Goal: Task Accomplishment & Management: Complete application form

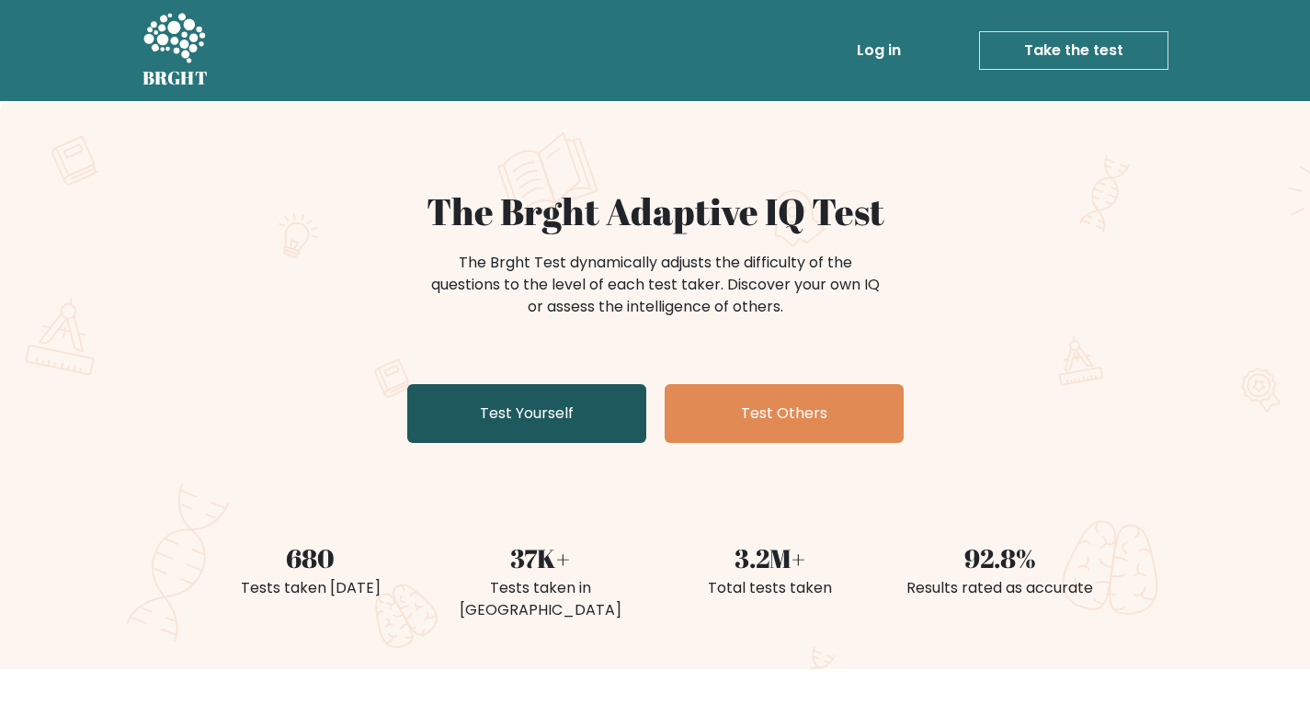
click at [594, 417] on link "Test Yourself" at bounding box center [526, 413] width 239 height 59
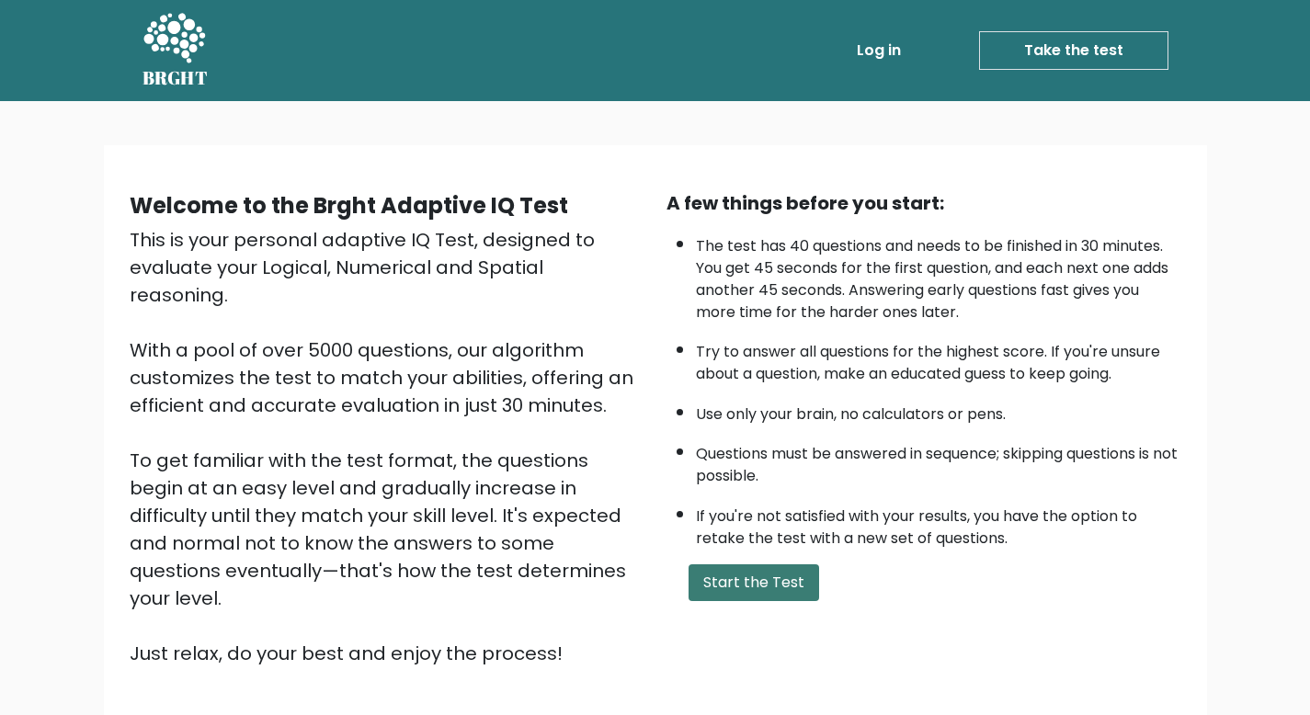
click at [743, 594] on button "Start the Test" at bounding box center [754, 583] width 131 height 37
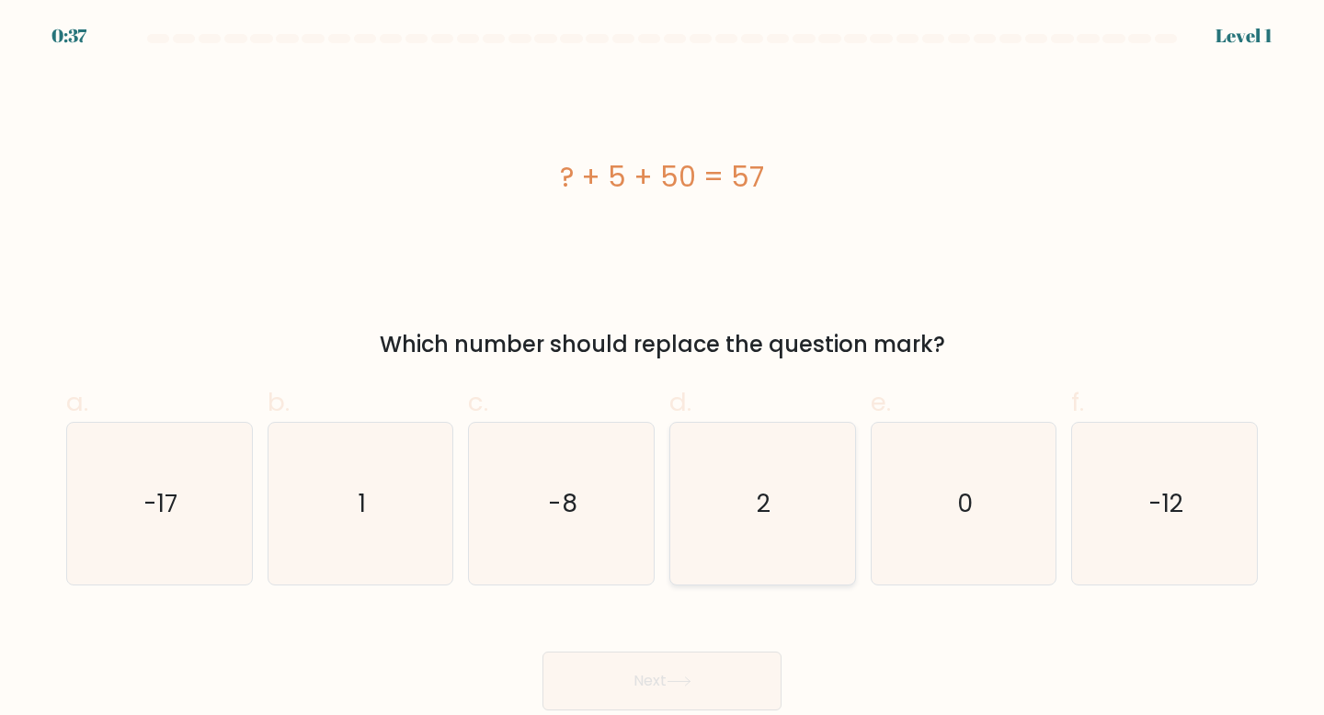
click at [739, 497] on icon "2" at bounding box center [762, 504] width 163 height 163
click at [663, 370] on input "d. 2" at bounding box center [662, 364] width 1 height 12
radio input "true"
click at [703, 675] on button "Next" at bounding box center [662, 681] width 239 height 59
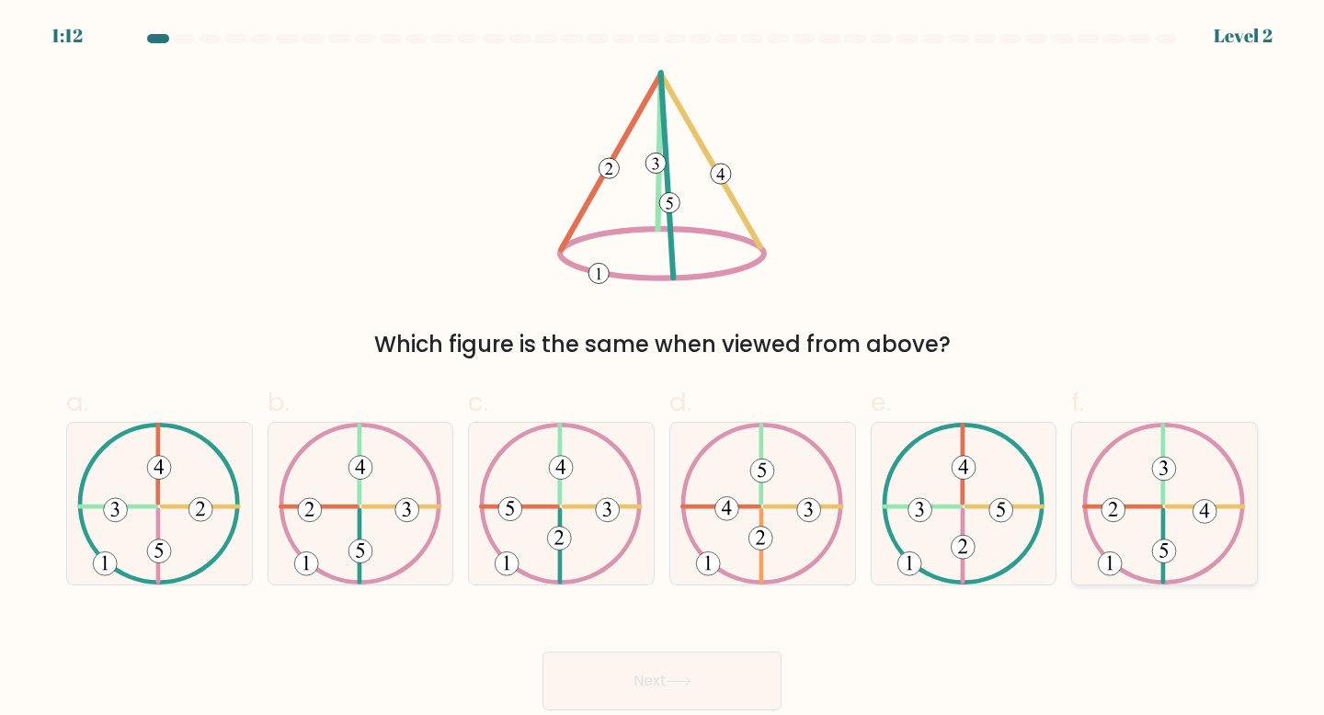
click at [1131, 509] on icon at bounding box center [1164, 504] width 164 height 163
click at [663, 370] on input "f." at bounding box center [662, 364] width 1 height 12
radio input "true"
click at [722, 679] on button "Next" at bounding box center [662, 681] width 239 height 59
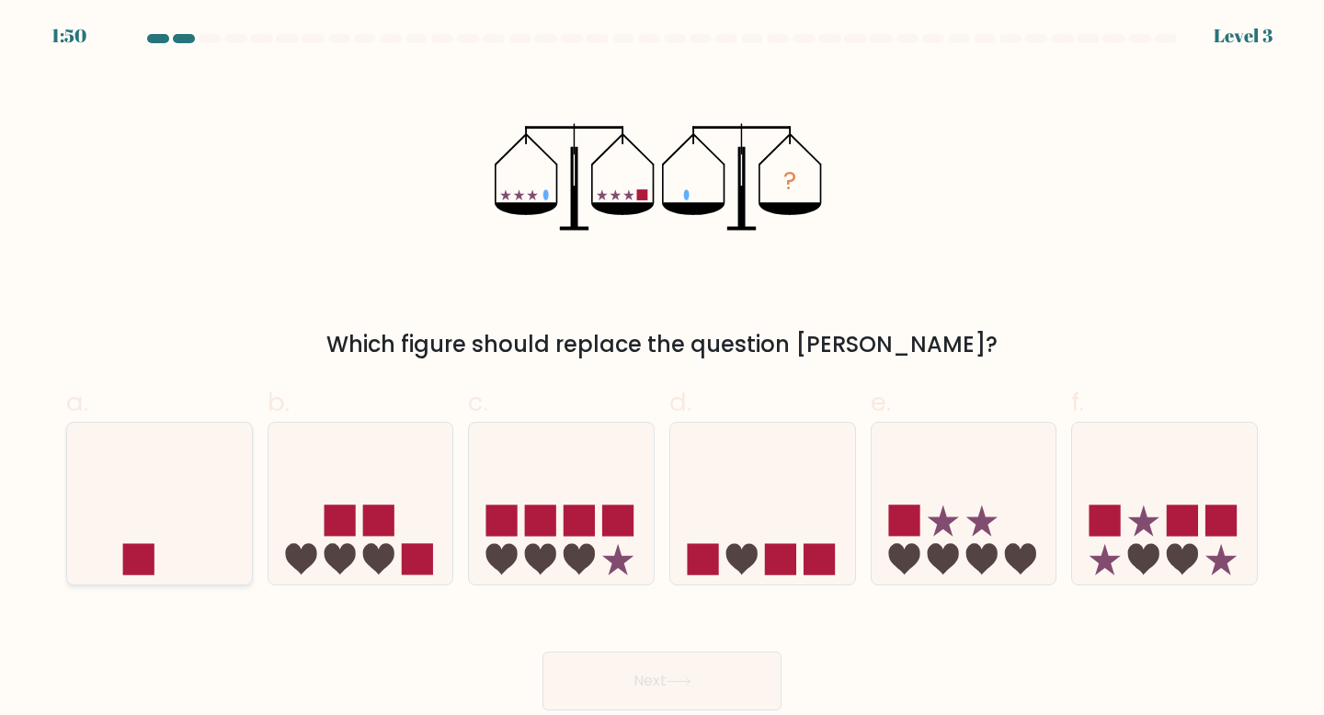
click at [151, 548] on rect at bounding box center [138, 559] width 31 height 31
click at [662, 370] on input "a." at bounding box center [662, 364] width 1 height 12
radio input "true"
click at [623, 693] on button "Next" at bounding box center [662, 681] width 239 height 59
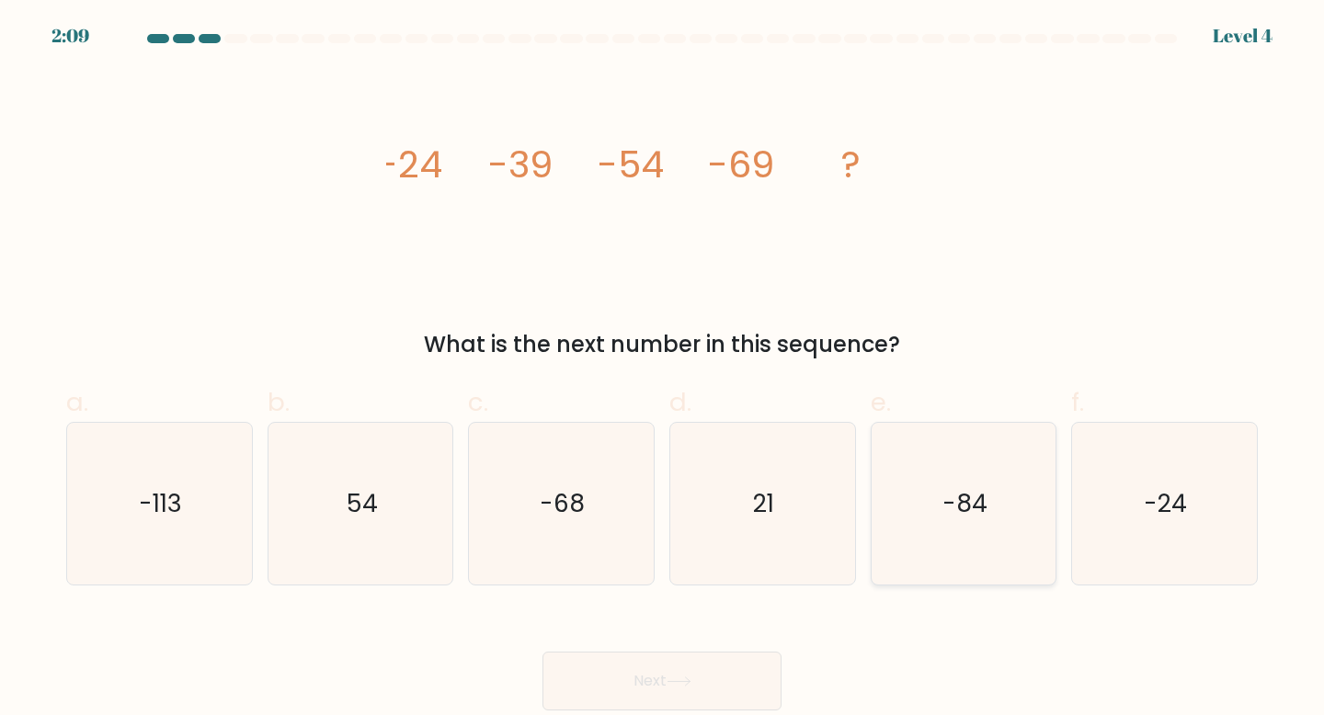
click at [917, 474] on icon "-84" at bounding box center [964, 504] width 163 height 163
click at [663, 370] on input "e. -84" at bounding box center [662, 364] width 1 height 12
radio input "true"
click at [688, 666] on button "Next" at bounding box center [662, 681] width 239 height 59
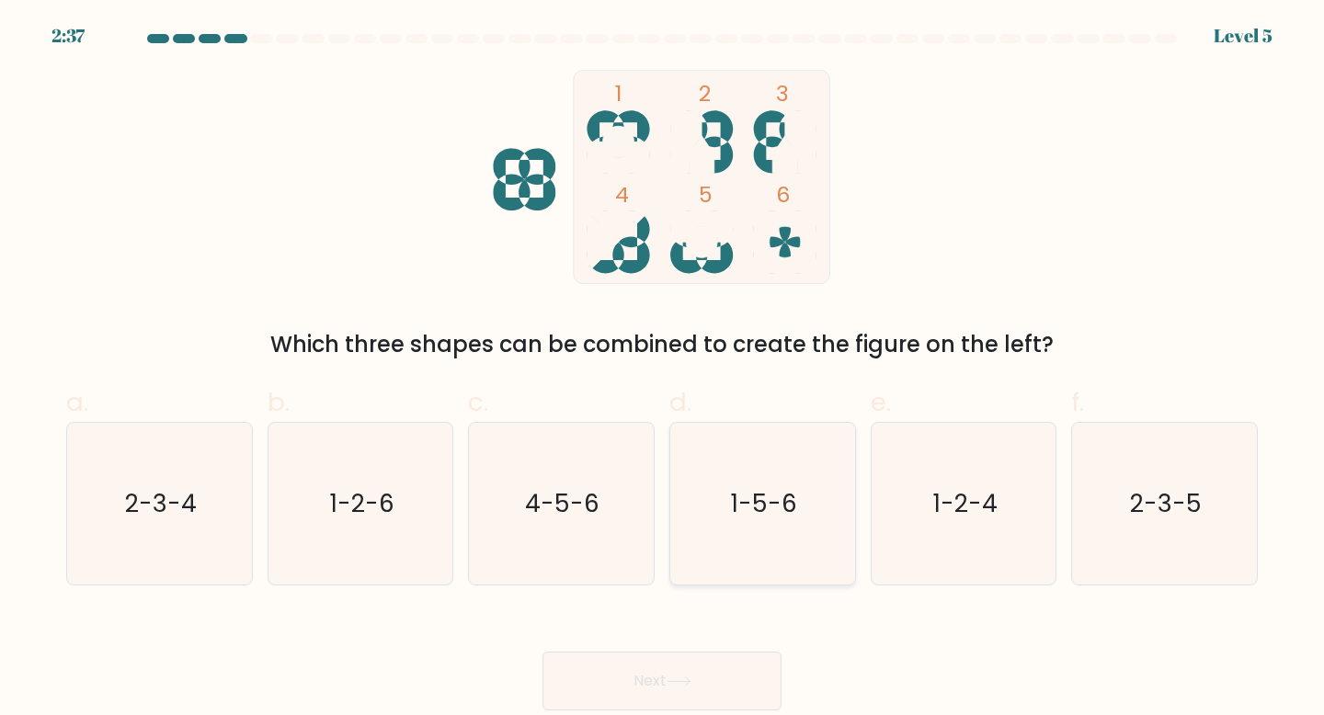
click at [760, 460] on icon "1-5-6" at bounding box center [762, 504] width 163 height 163
click at [663, 370] on input "d. 1-5-6" at bounding box center [662, 364] width 1 height 12
radio input "true"
click at [682, 669] on button "Next" at bounding box center [662, 681] width 239 height 59
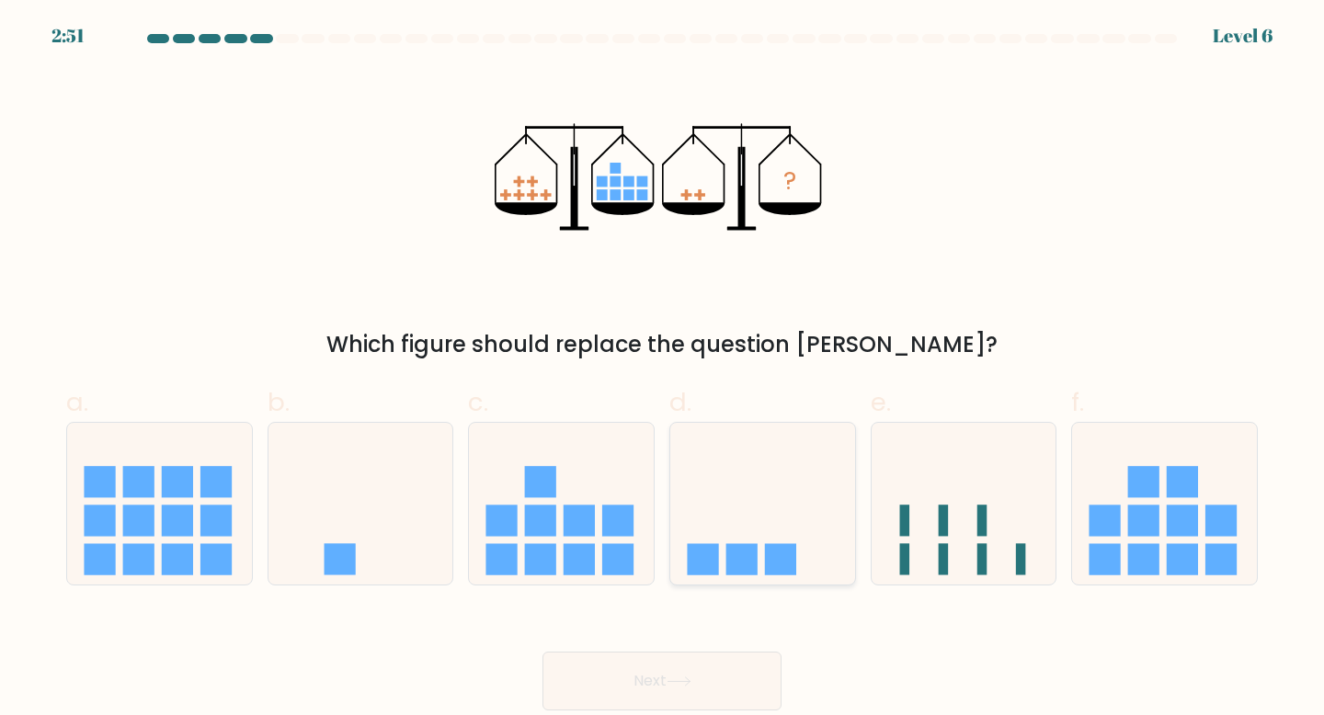
click at [729, 501] on icon at bounding box center [762, 504] width 185 height 153
click at [663, 370] on input "d." at bounding box center [662, 364] width 1 height 12
radio input "true"
click at [707, 679] on button "Next" at bounding box center [662, 681] width 239 height 59
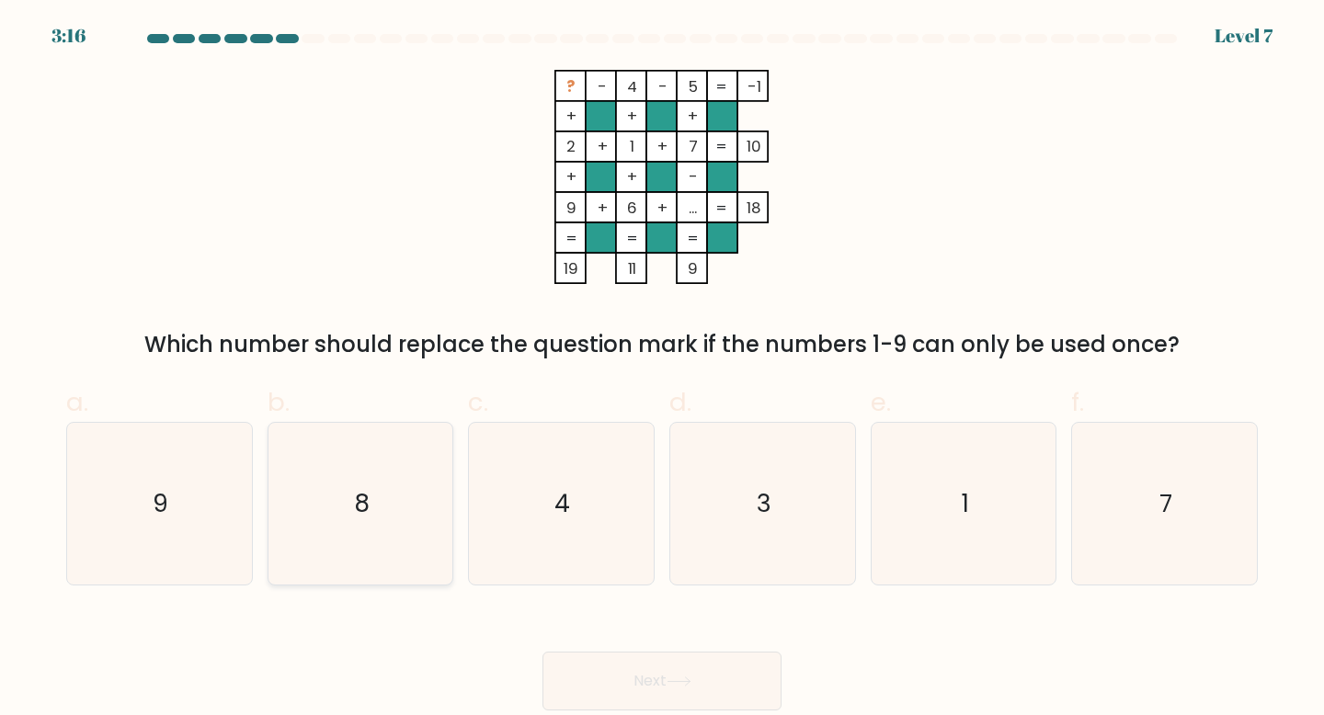
click at [427, 503] on icon "8" at bounding box center [361, 504] width 163 height 163
click at [662, 370] on input "b. 8" at bounding box center [662, 364] width 1 height 12
radio input "true"
click at [688, 689] on button "Next" at bounding box center [662, 681] width 239 height 59
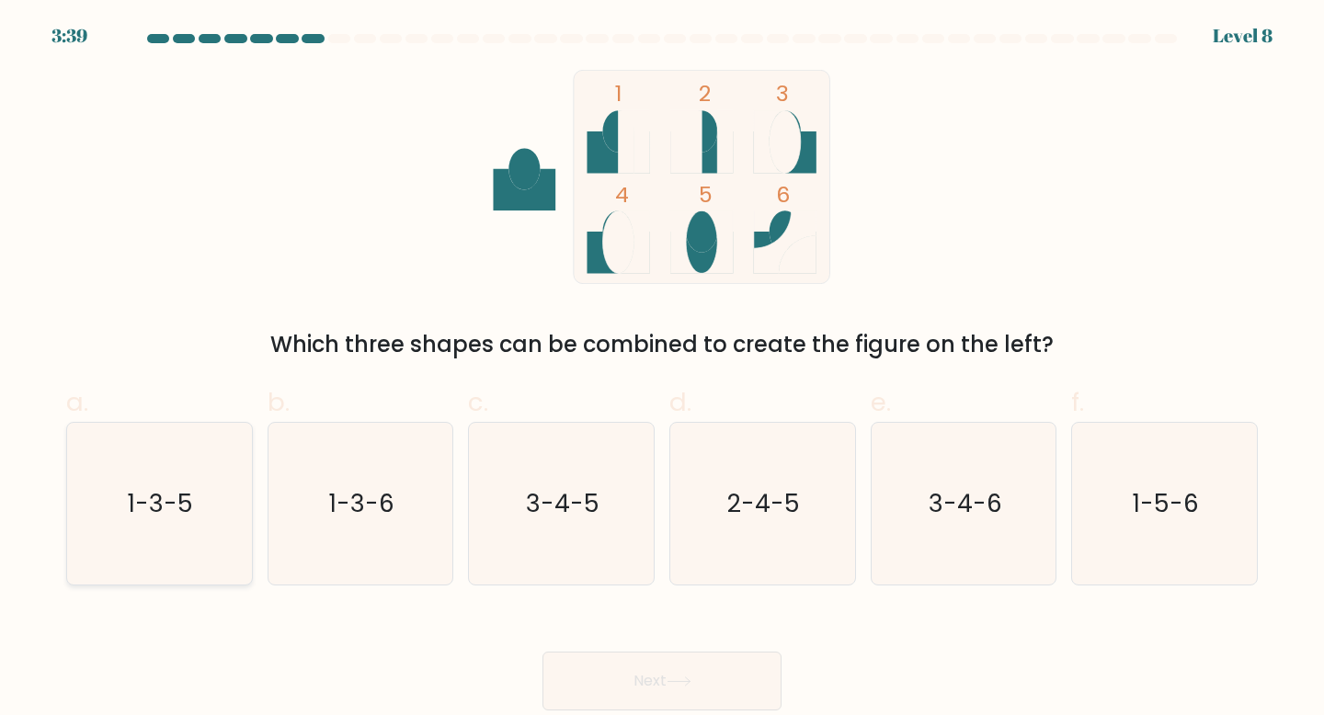
click at [208, 490] on icon "1-3-5" at bounding box center [159, 504] width 163 height 163
click at [662, 370] on input "a. 1-3-5" at bounding box center [662, 364] width 1 height 12
radio input "true"
click at [538, 514] on text "3-4-5" at bounding box center [563, 503] width 74 height 34
click at [662, 370] on input "c. 3-4-5" at bounding box center [662, 364] width 1 height 12
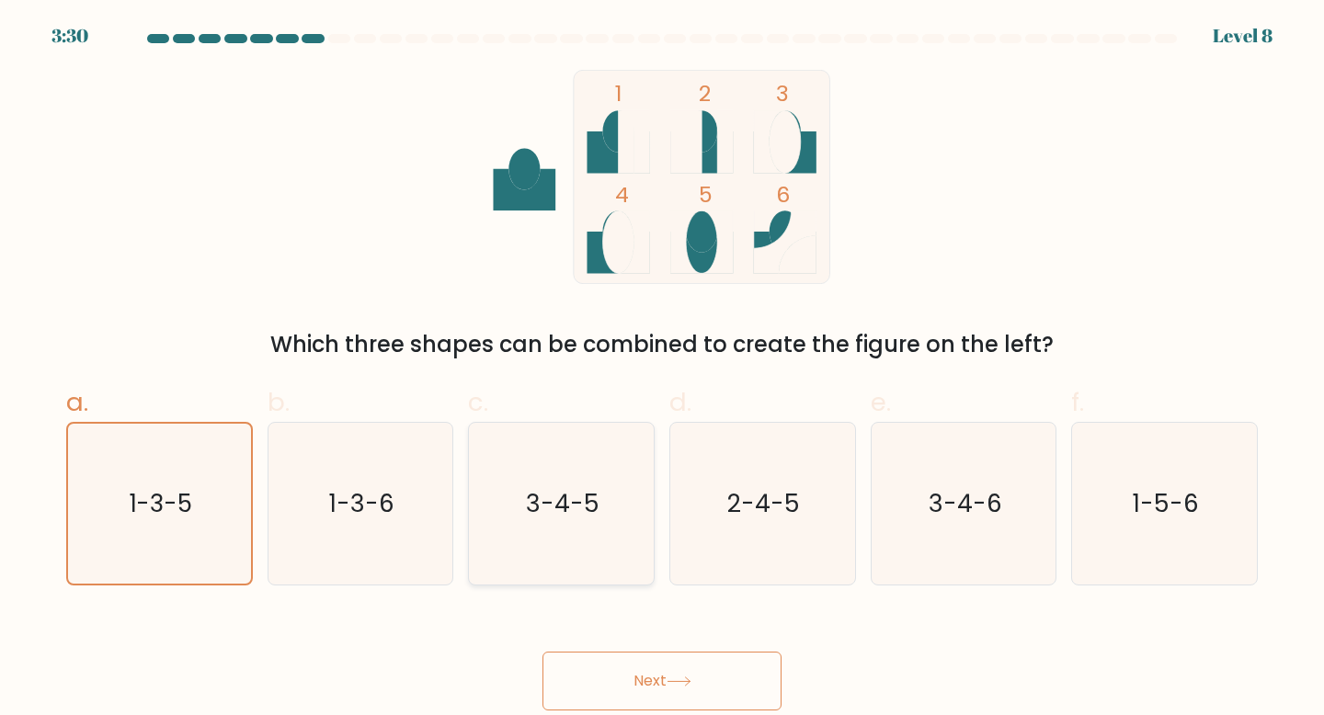
radio input "true"
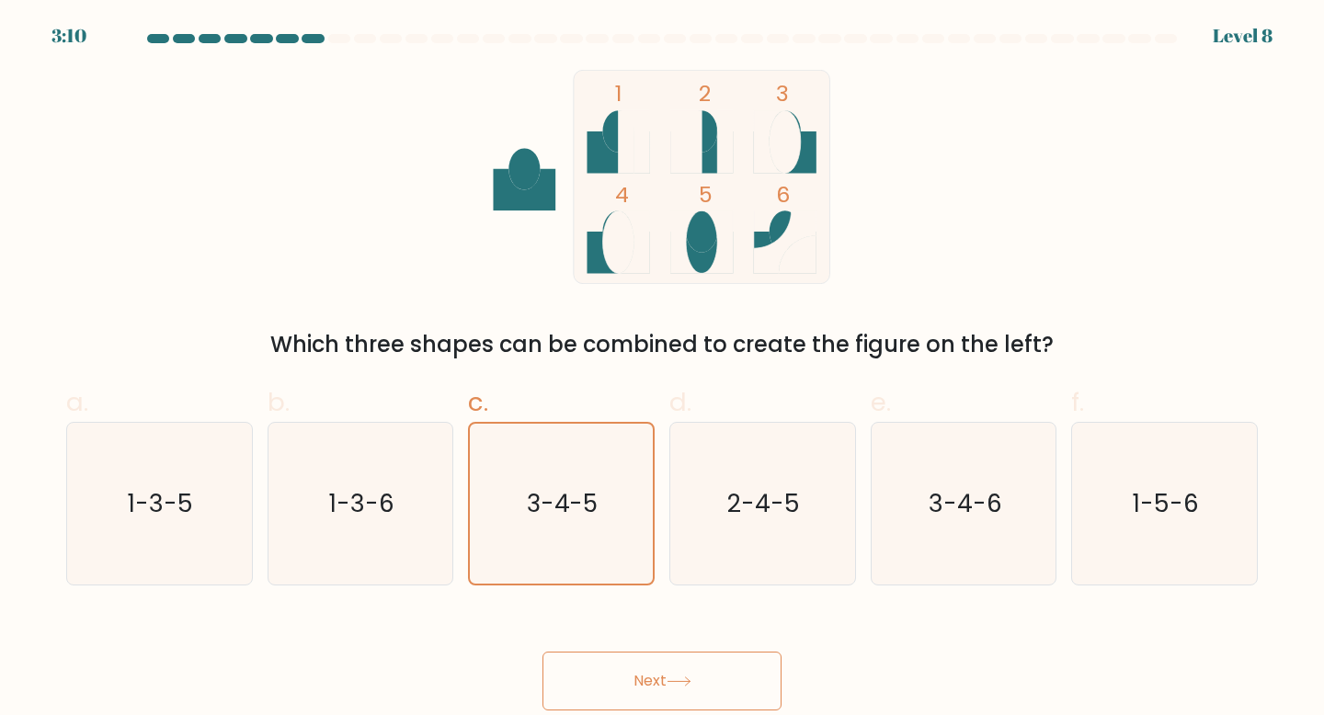
click at [658, 680] on button "Next" at bounding box center [662, 681] width 239 height 59
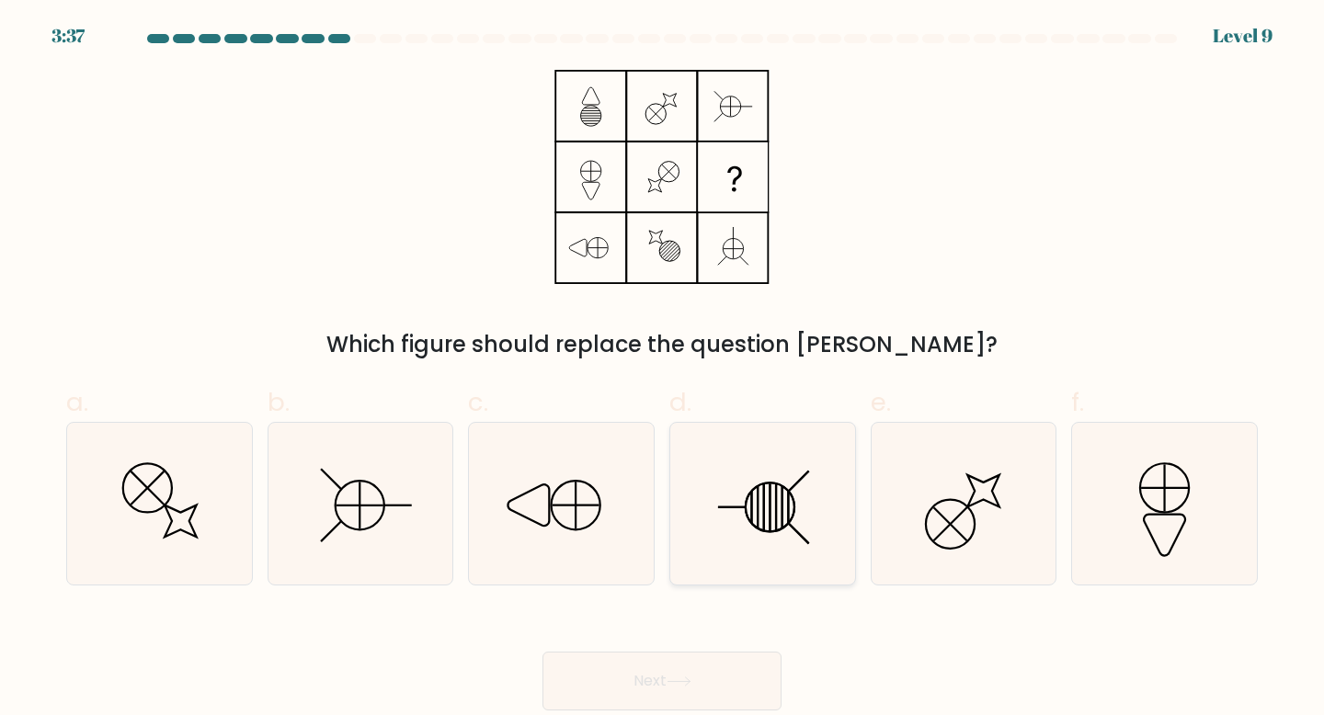
click at [748, 483] on icon at bounding box center [762, 504] width 163 height 163
click at [663, 370] on input "d." at bounding box center [662, 364] width 1 height 12
radio input "true"
click at [687, 678] on icon at bounding box center [679, 682] width 25 height 10
click at [711, 683] on button "Next" at bounding box center [662, 681] width 239 height 59
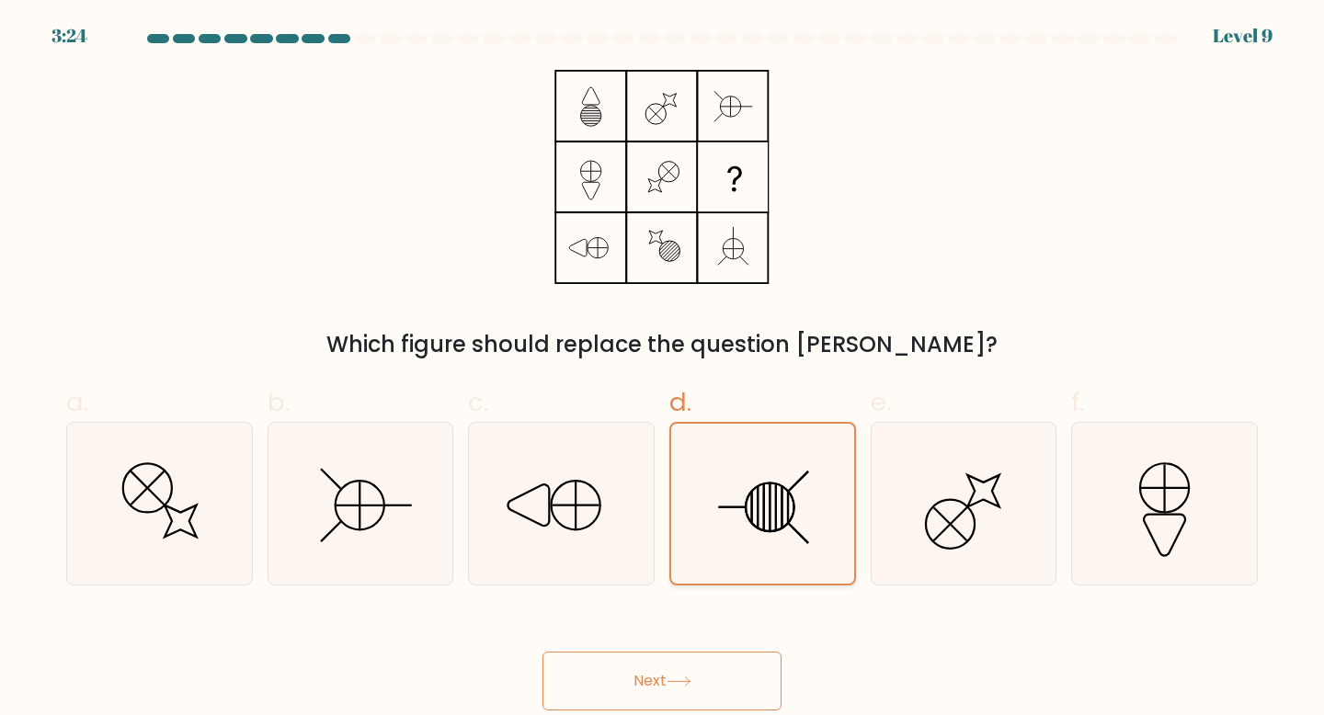
click at [746, 490] on icon at bounding box center [762, 504] width 161 height 161
click at [663, 370] on input "d." at bounding box center [662, 364] width 1 height 12
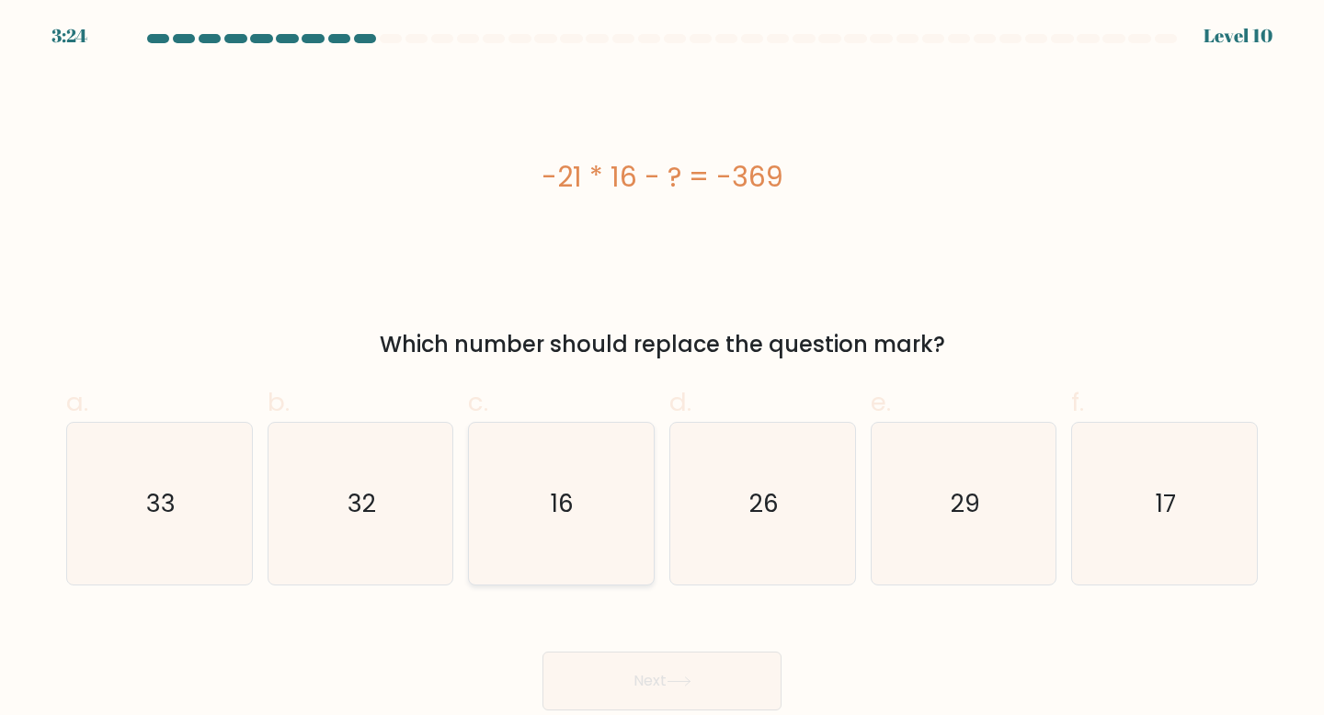
click at [608, 503] on icon "16" at bounding box center [561, 504] width 163 height 163
click at [662, 370] on input "c. 16" at bounding box center [662, 364] width 1 height 12
radio input "true"
click at [714, 502] on icon "26" at bounding box center [762, 504] width 163 height 163
click at [663, 370] on input "d. 26" at bounding box center [662, 364] width 1 height 12
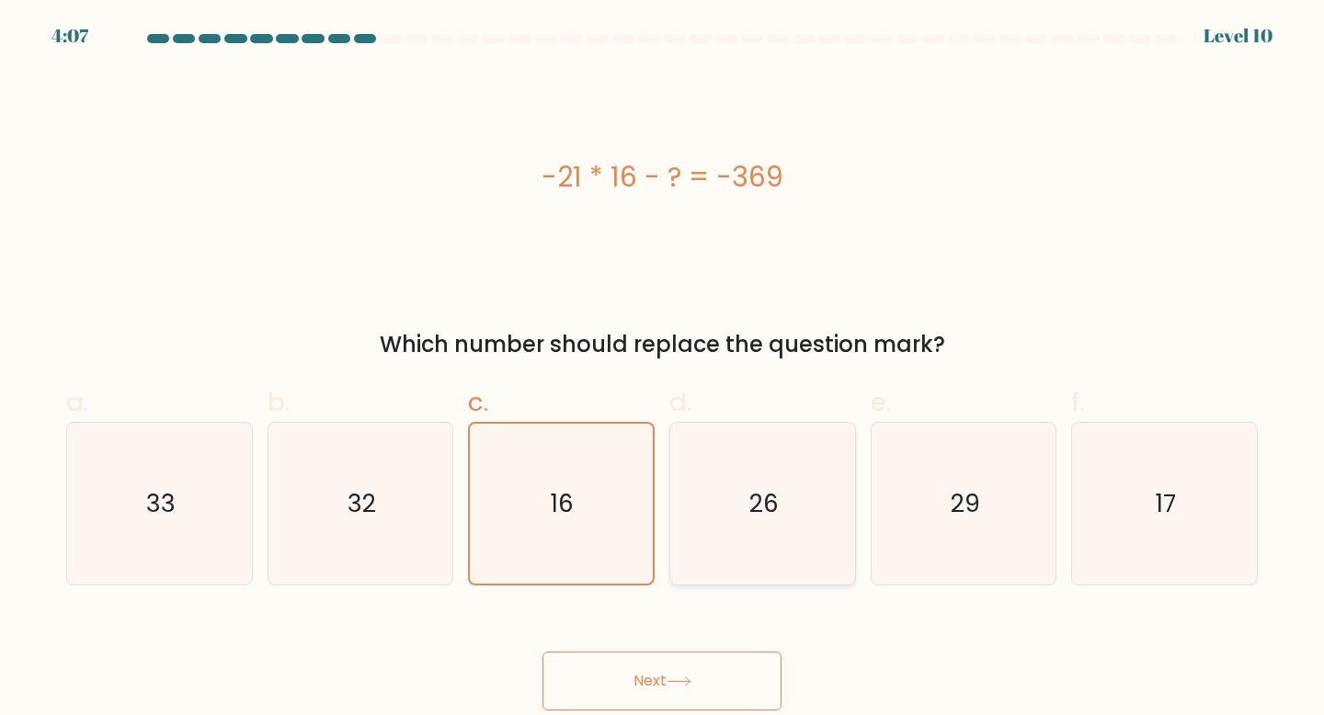
radio input "true"
